Goal: Task Accomplishment & Management: Use online tool/utility

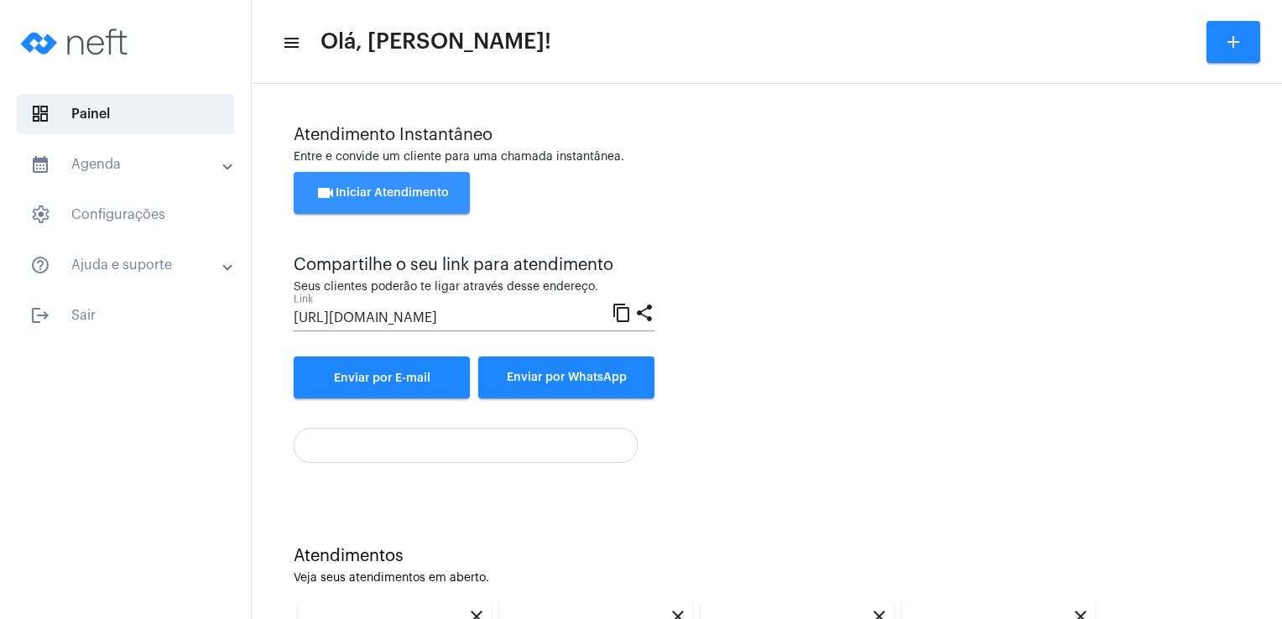
click at [426, 193] on span "videocam Iniciar Atendimento" at bounding box center [381, 193] width 133 height 12
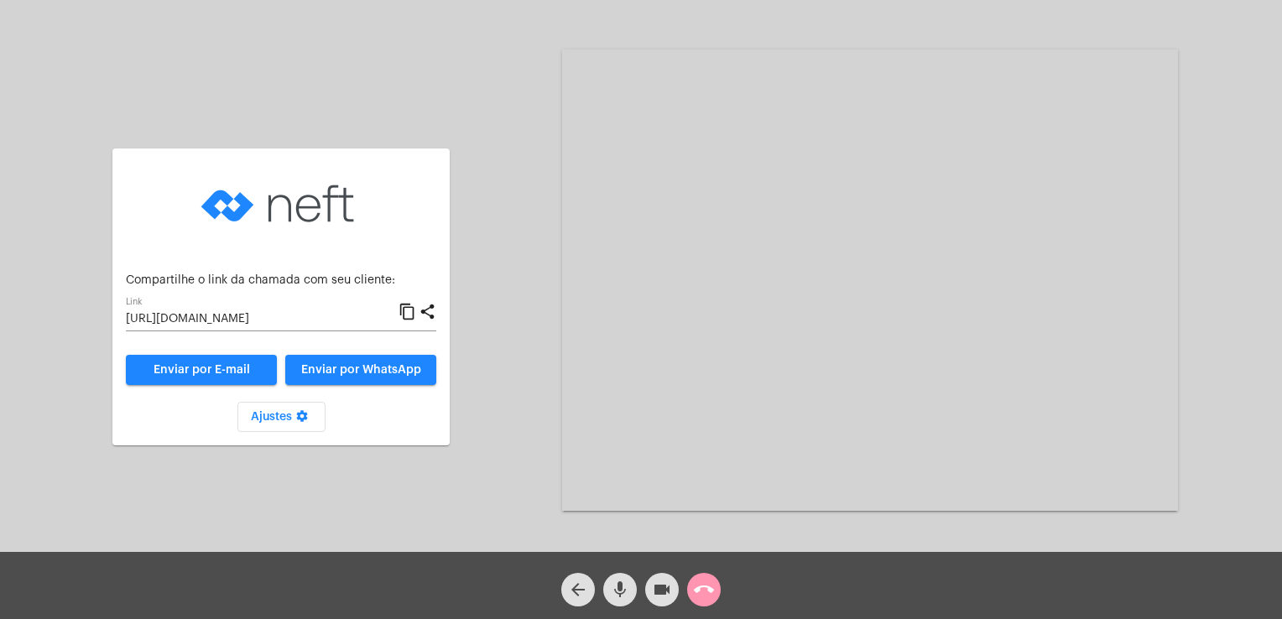
click at [529, 310] on div "Aguardando cliente acessar a chamada Ajustes settings Compartilhe o link da cha…" at bounding box center [641, 279] width 1279 height 552
click at [408, 314] on mat-icon "content_copy" at bounding box center [408, 312] width 18 height 20
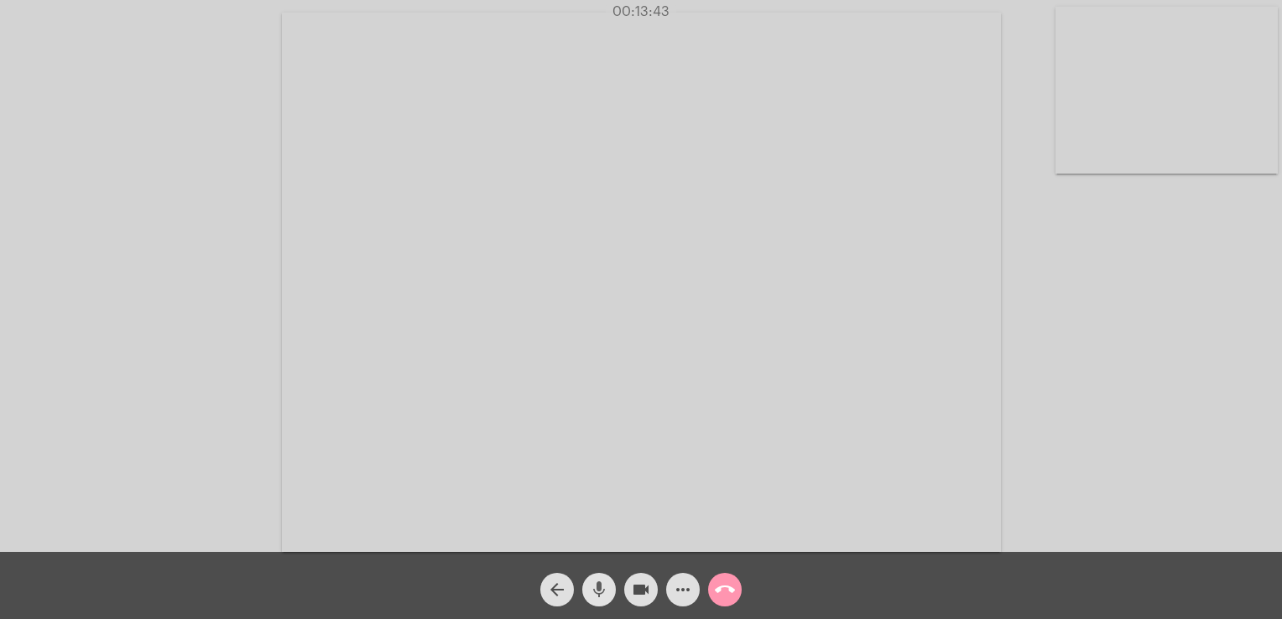
click at [601, 587] on mat-icon "mic" at bounding box center [599, 590] width 20 height 20
click at [601, 587] on mat-icon "mic_off" at bounding box center [599, 590] width 20 height 20
click at [1079, 358] on div "Acessando Câmera e Microfone..." at bounding box center [641, 280] width 1279 height 552
click at [725, 595] on mat-icon "call_end" at bounding box center [725, 590] width 20 height 20
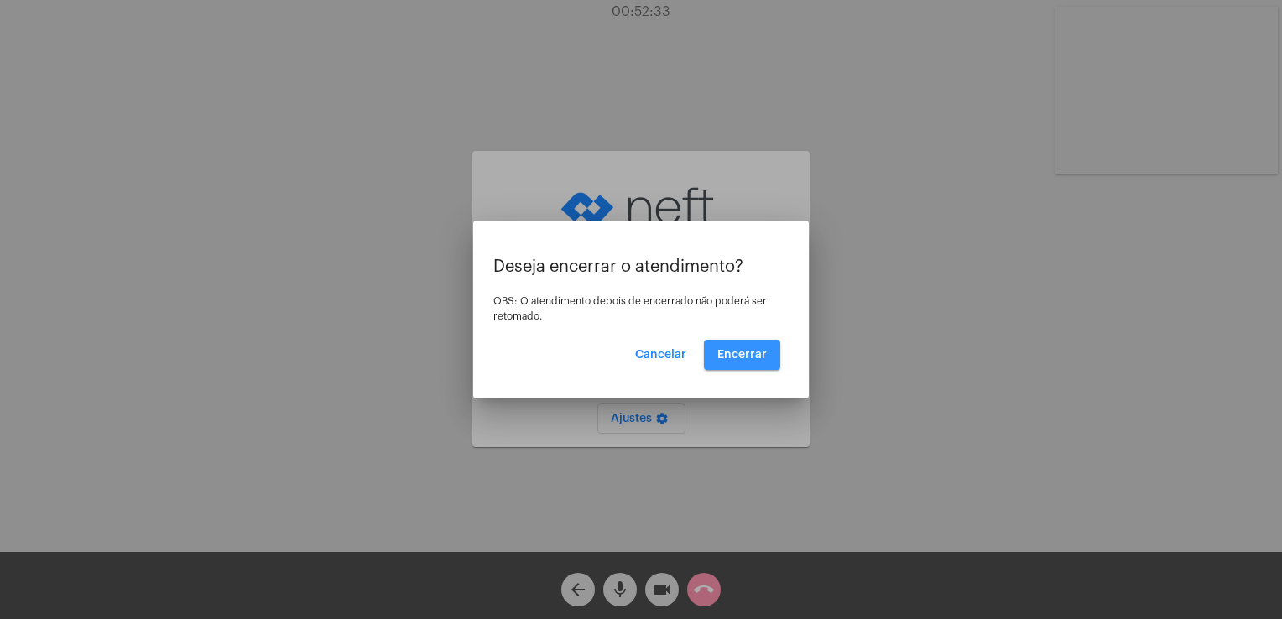
click at [733, 351] on span "Encerrar" at bounding box center [742, 355] width 50 height 12
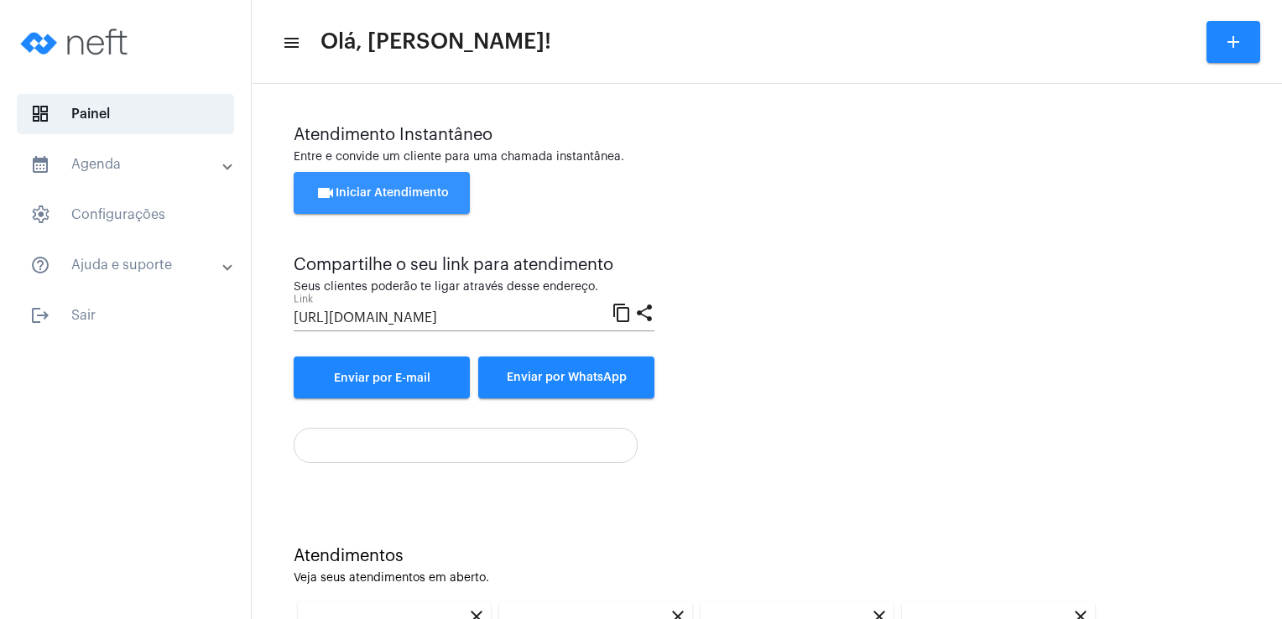
click at [393, 185] on button "videocam Iniciar Atendimento" at bounding box center [382, 193] width 176 height 42
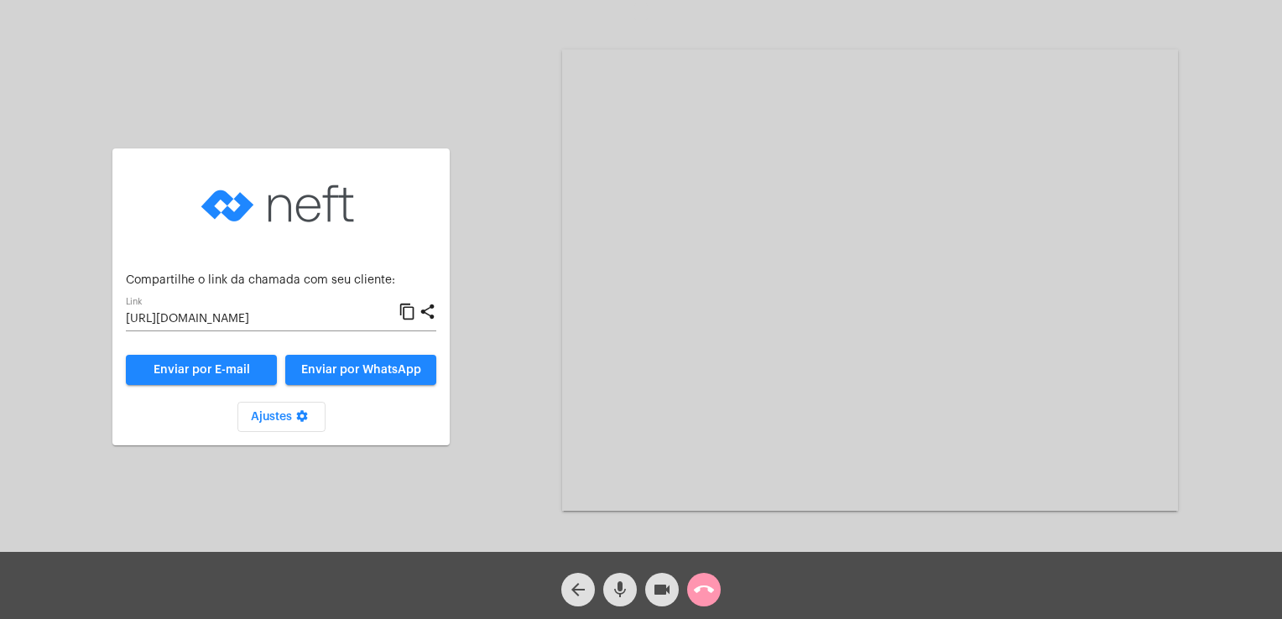
click at [406, 315] on mat-icon "content_copy" at bounding box center [408, 312] width 18 height 20
